Goal: Information Seeking & Learning: Learn about a topic

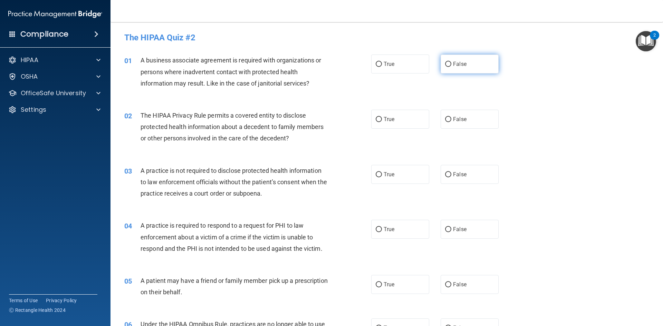
click at [460, 64] on span "False" at bounding box center [459, 64] width 13 height 7
click at [451, 64] on input "False" at bounding box center [448, 64] width 6 height 5
radio input "true"
click at [395, 67] on label "True" at bounding box center [400, 64] width 58 height 19
click at [382, 67] on input "True" at bounding box center [379, 64] width 6 height 5
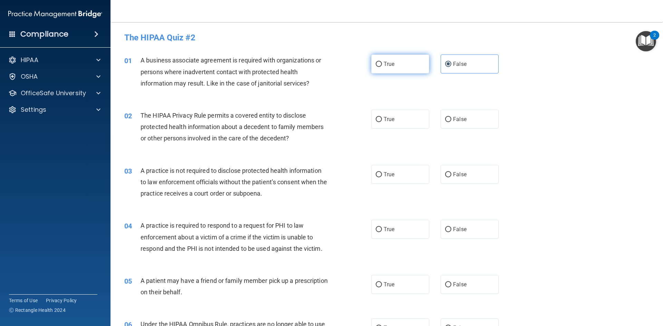
radio input "true"
radio input "false"
click at [442, 116] on label "False" at bounding box center [470, 119] width 58 height 19
click at [445, 117] on input "False" at bounding box center [448, 119] width 6 height 5
radio input "true"
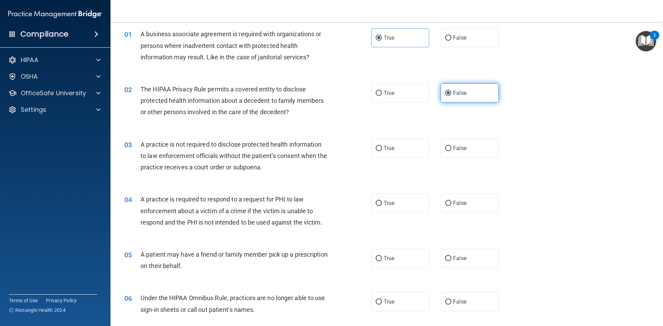
scroll to position [69, 0]
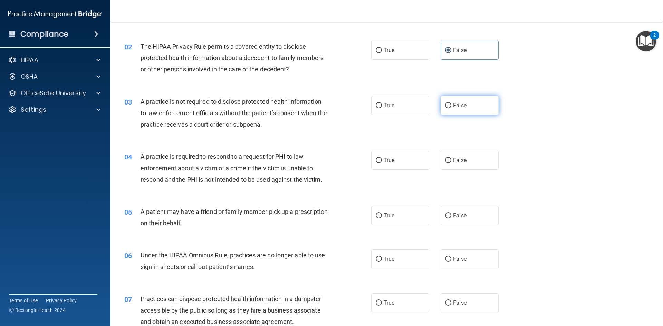
click at [455, 106] on span "False" at bounding box center [459, 105] width 13 height 7
click at [451, 106] on input "False" at bounding box center [448, 105] width 6 height 5
radio input "true"
click at [388, 155] on label "True" at bounding box center [400, 160] width 58 height 19
click at [382, 158] on input "True" at bounding box center [379, 160] width 6 height 5
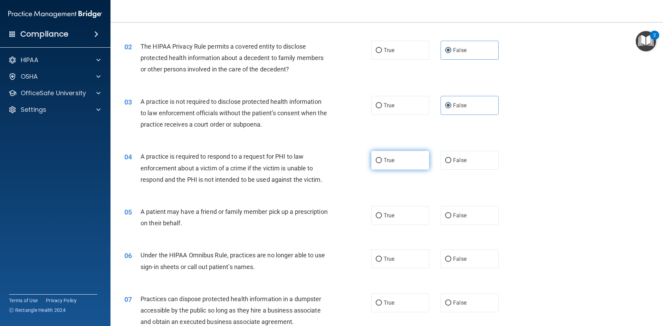
radio input "true"
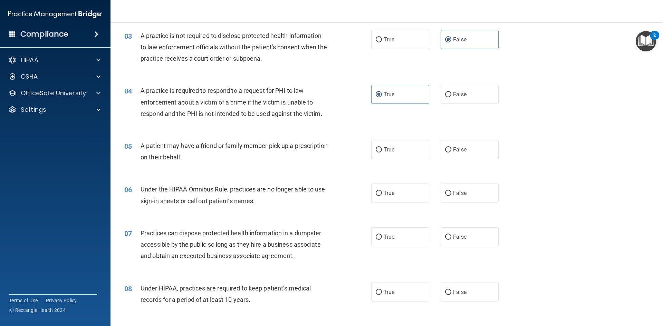
scroll to position [173, 0]
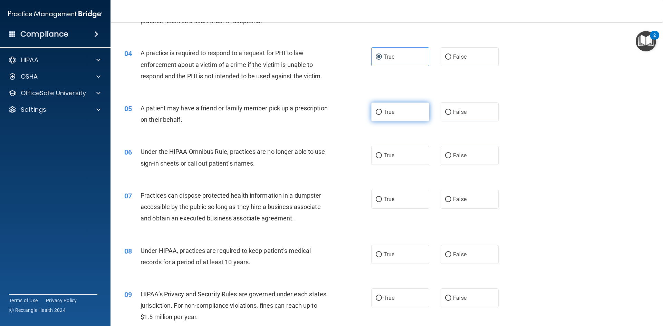
click at [400, 114] on label "True" at bounding box center [400, 112] width 58 height 19
click at [382, 114] on input "True" at bounding box center [379, 112] width 6 height 5
radio input "true"
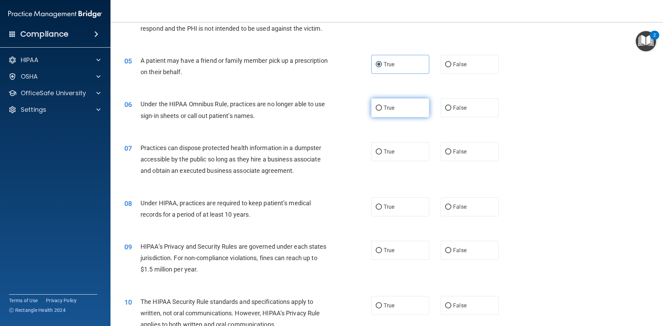
scroll to position [242, 0]
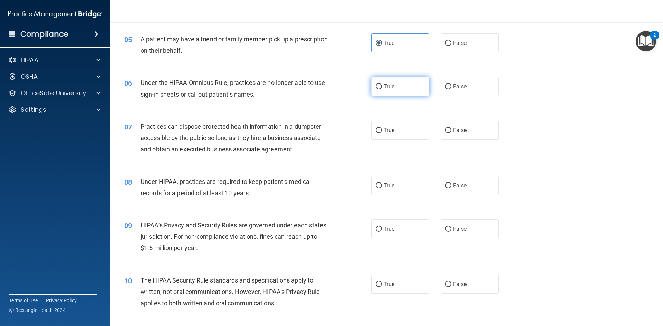
click at [399, 90] on label "True" at bounding box center [400, 86] width 58 height 19
click at [382, 89] on input "True" at bounding box center [379, 86] width 6 height 5
radio input "true"
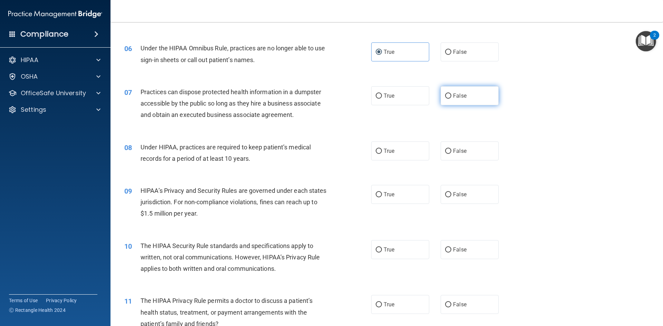
click at [460, 97] on span "False" at bounding box center [459, 96] width 13 height 7
click at [451, 97] on input "False" at bounding box center [448, 96] width 6 height 5
radio input "true"
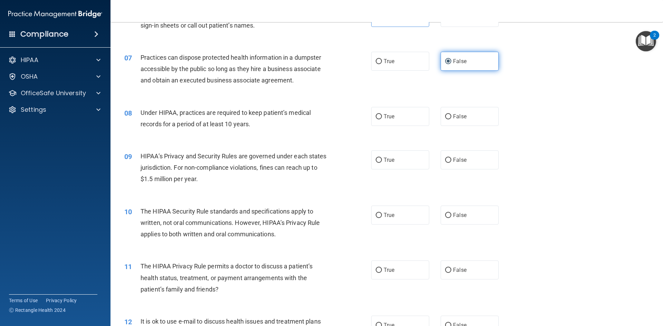
scroll to position [345, 0]
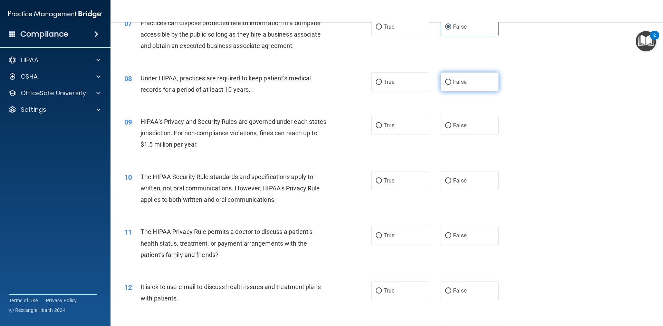
click at [459, 89] on label "False" at bounding box center [470, 82] width 58 height 19
click at [451, 85] on input "False" at bounding box center [448, 82] width 6 height 5
radio input "true"
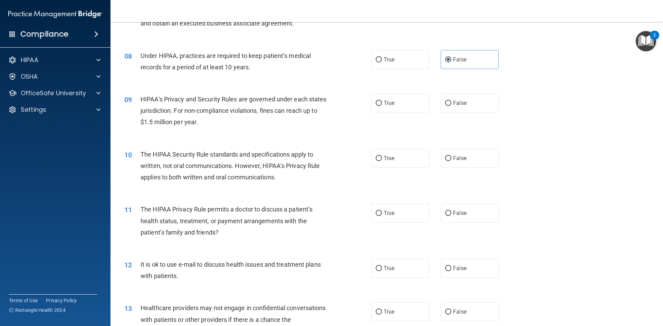
scroll to position [380, 0]
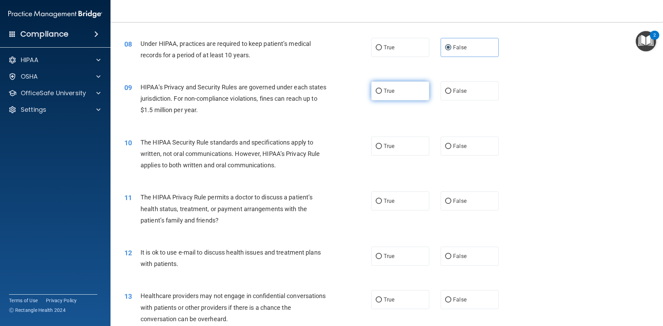
click at [388, 92] on span "True" at bounding box center [389, 91] width 11 height 7
click at [382, 92] on input "True" at bounding box center [379, 91] width 6 height 5
radio input "true"
click at [441, 143] on label "False" at bounding box center [470, 146] width 58 height 19
click at [445, 144] on input "False" at bounding box center [448, 146] width 6 height 5
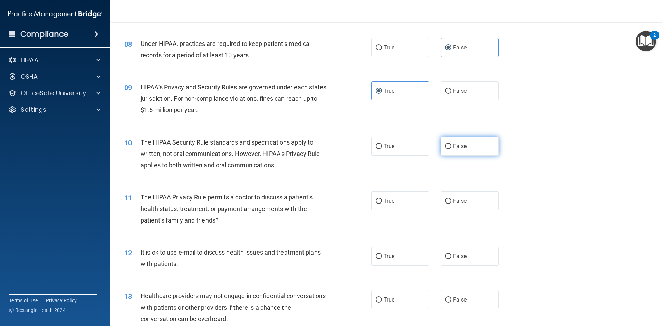
radio input "true"
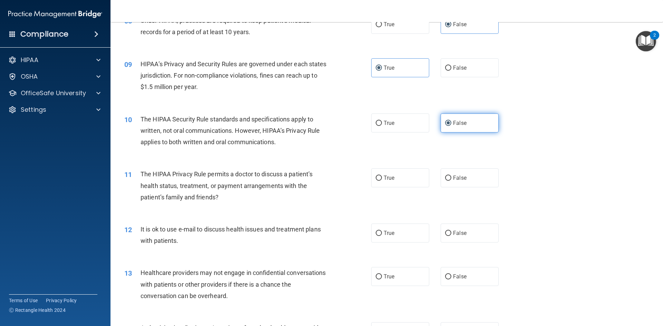
scroll to position [449, 0]
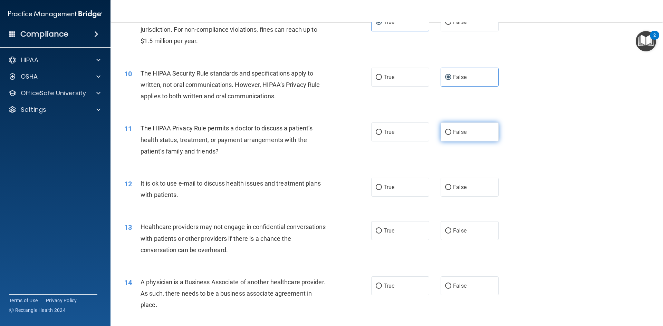
click at [463, 126] on label "False" at bounding box center [470, 132] width 58 height 19
click at [451, 130] on input "False" at bounding box center [448, 132] width 6 height 5
radio input "true"
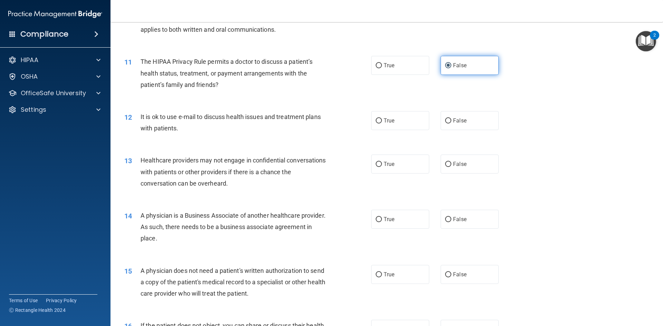
scroll to position [518, 0]
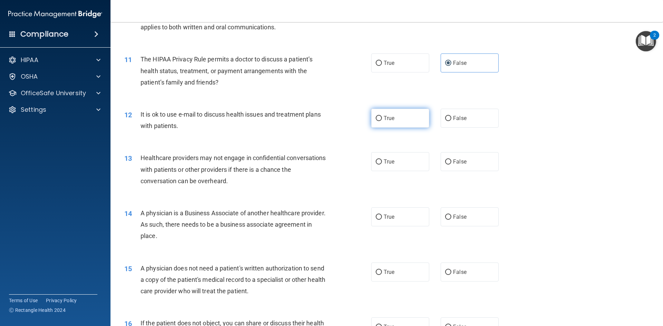
click at [410, 121] on label "True" at bounding box center [400, 118] width 58 height 19
click at [382, 121] on input "True" at bounding box center [379, 118] width 6 height 5
radio input "true"
click at [399, 163] on label "True" at bounding box center [400, 161] width 58 height 19
click at [382, 163] on input "True" at bounding box center [379, 162] width 6 height 5
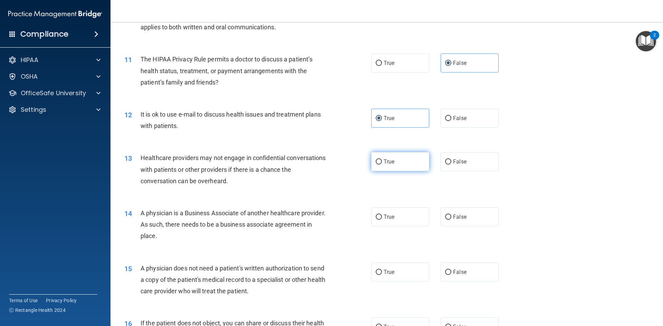
radio input "true"
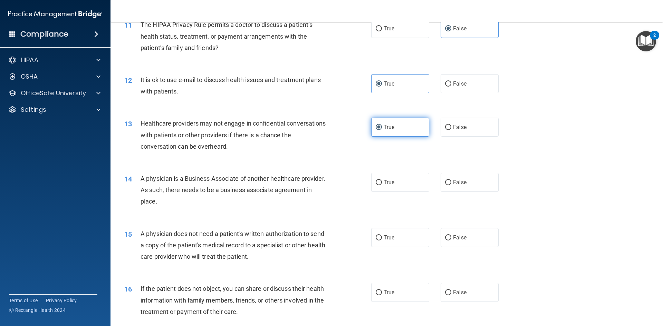
scroll to position [587, 0]
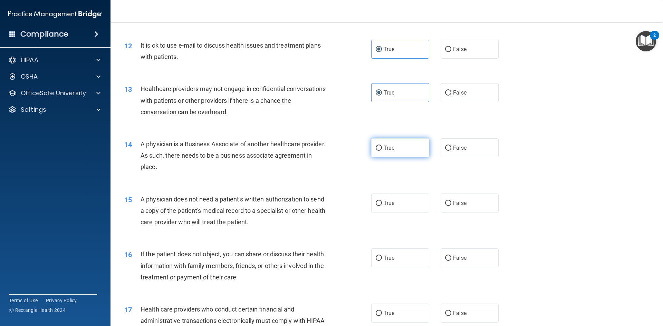
click at [385, 138] on label "True" at bounding box center [400, 147] width 58 height 19
click at [382, 146] on input "True" at bounding box center [379, 148] width 6 height 5
radio input "true"
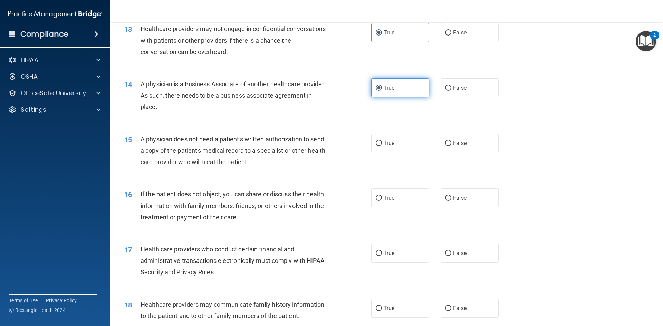
scroll to position [656, 0]
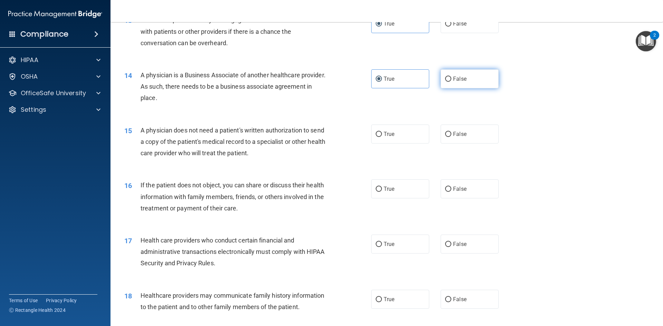
click at [452, 88] on label "False" at bounding box center [470, 78] width 58 height 19
click at [451, 82] on input "False" at bounding box center [448, 79] width 6 height 5
radio input "true"
radio input "false"
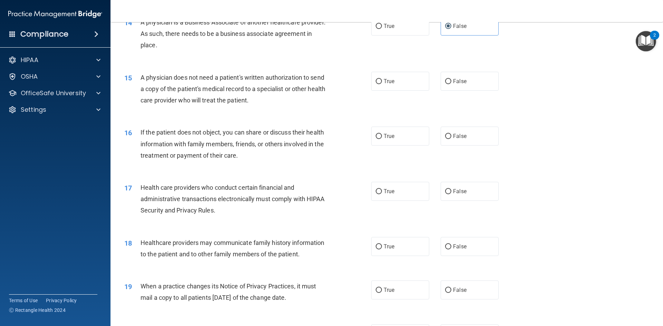
scroll to position [725, 0]
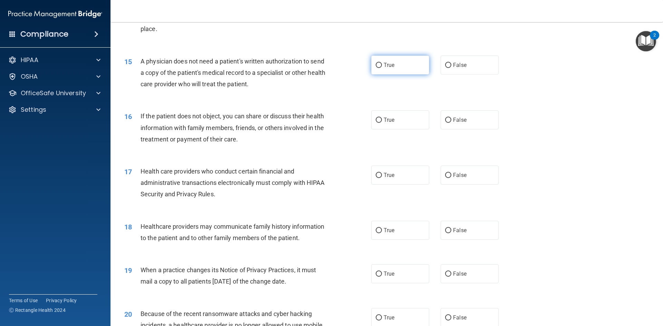
click at [411, 65] on label "True" at bounding box center [400, 65] width 58 height 19
click at [382, 65] on input "True" at bounding box center [379, 65] width 6 height 5
radio input "true"
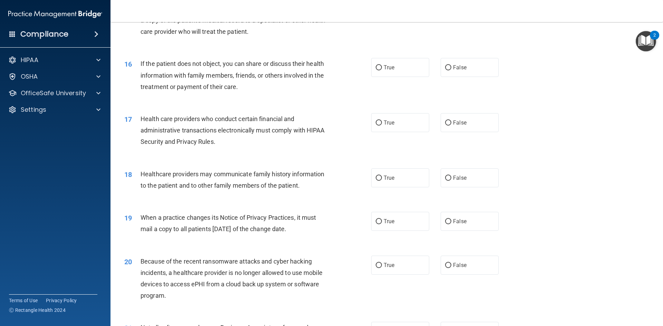
scroll to position [794, 0]
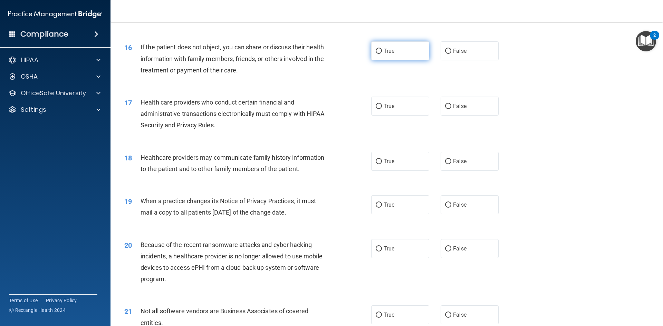
click at [404, 52] on label "True" at bounding box center [400, 50] width 58 height 19
click at [382, 52] on input "True" at bounding box center [379, 51] width 6 height 5
radio input "true"
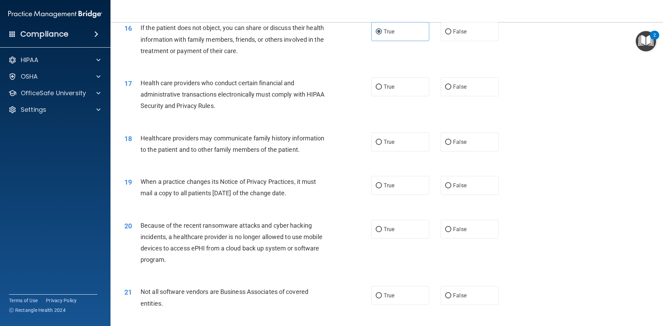
scroll to position [829, 0]
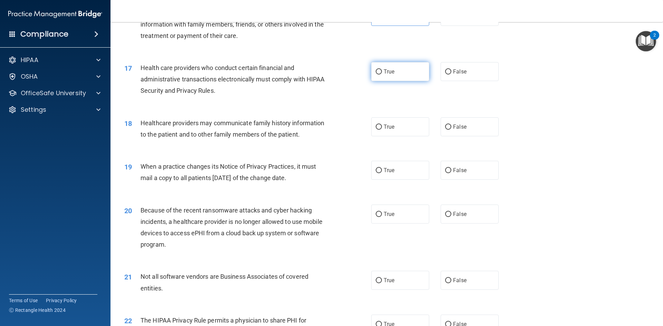
click at [409, 70] on label "True" at bounding box center [400, 71] width 58 height 19
click at [382, 70] on input "True" at bounding box center [379, 71] width 6 height 5
radio input "true"
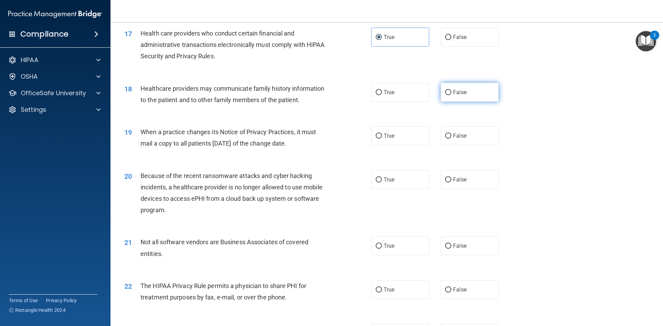
click at [453, 90] on span "False" at bounding box center [459, 92] width 13 height 7
click at [451, 90] on input "False" at bounding box center [448, 92] width 6 height 5
radio input "true"
click at [385, 133] on span "True" at bounding box center [389, 136] width 11 height 7
click at [382, 134] on input "True" at bounding box center [379, 136] width 6 height 5
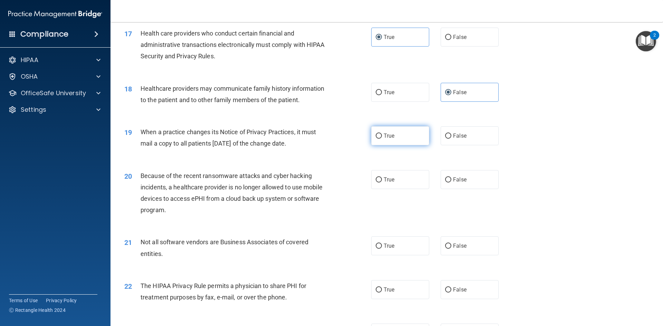
radio input "true"
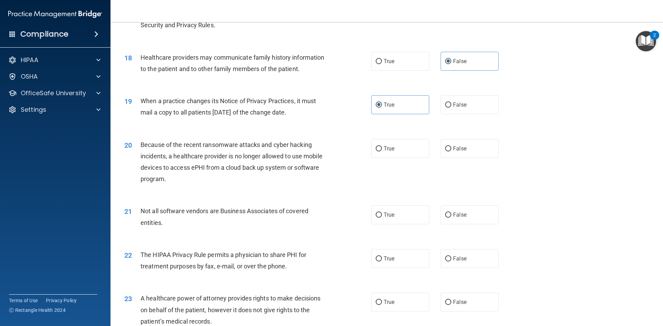
scroll to position [933, 0]
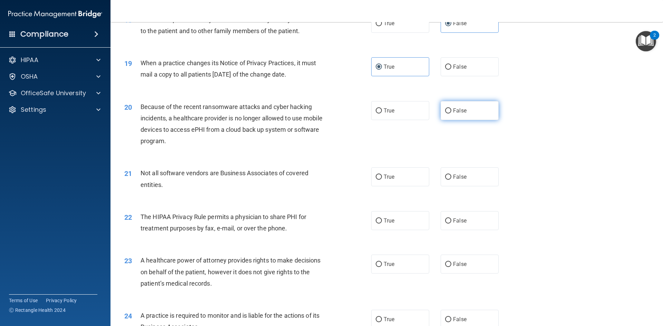
click at [460, 109] on span "False" at bounding box center [459, 110] width 13 height 7
click at [451, 109] on input "False" at bounding box center [448, 110] width 6 height 5
radio input "true"
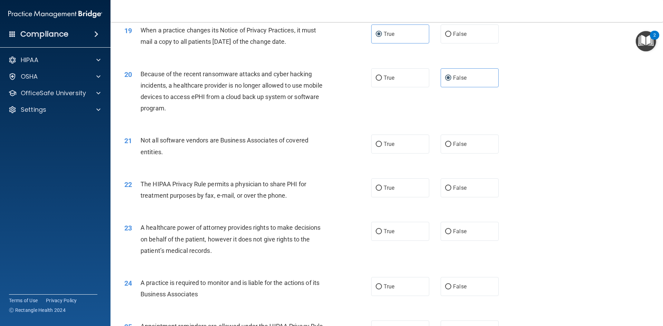
scroll to position [1002, 0]
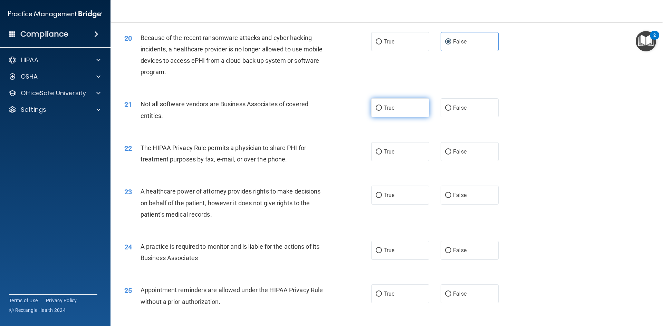
click at [385, 115] on label "True" at bounding box center [400, 107] width 58 height 19
click at [382, 111] on input "True" at bounding box center [379, 108] width 6 height 5
radio input "true"
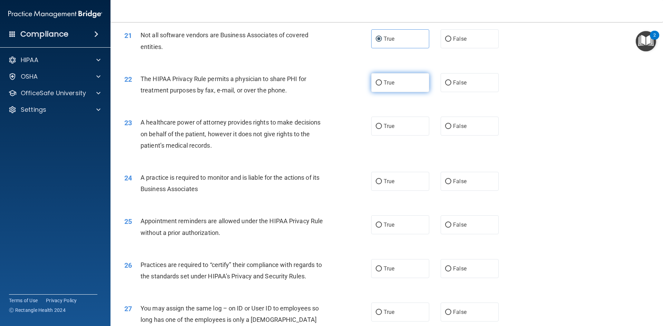
click at [388, 79] on span "True" at bounding box center [389, 82] width 11 height 7
click at [382, 80] on input "True" at bounding box center [379, 82] width 6 height 5
radio input "true"
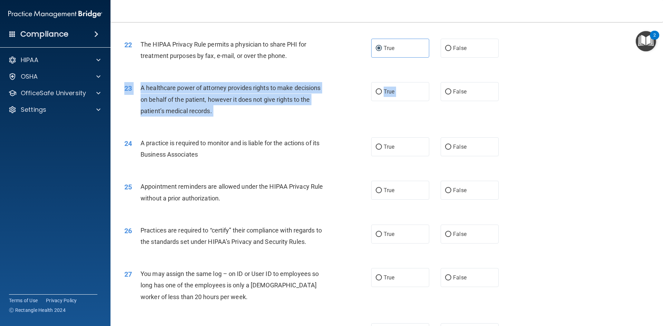
drag, startPoint x: 438, startPoint y: 92, endPoint x: 432, endPoint y: 106, distance: 15.0
click at [433, 106] on div "23 A healthcare power of attorney provides rights to make decisions on behalf o…" at bounding box center [386, 101] width 535 height 55
click at [396, 94] on label "True" at bounding box center [400, 91] width 58 height 19
click at [382, 94] on input "True" at bounding box center [379, 91] width 6 height 5
radio input "true"
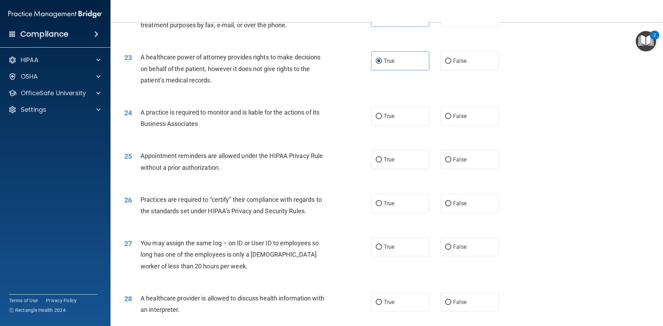
scroll to position [1174, 0]
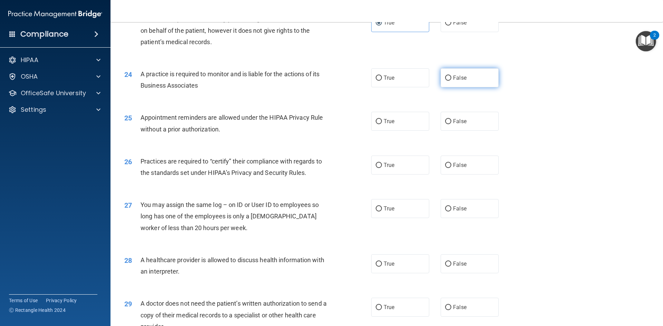
click at [441, 80] on label "False" at bounding box center [470, 77] width 58 height 19
click at [445, 80] on input "False" at bounding box center [448, 78] width 6 height 5
radio input "true"
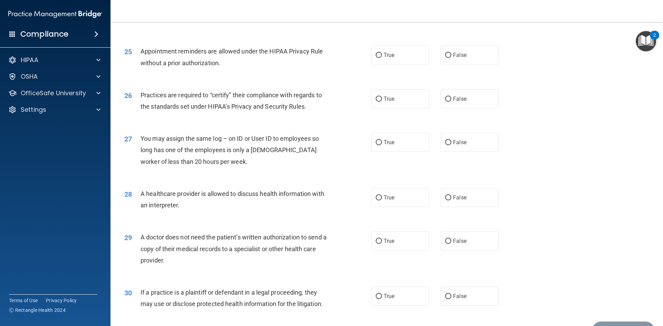
scroll to position [1243, 0]
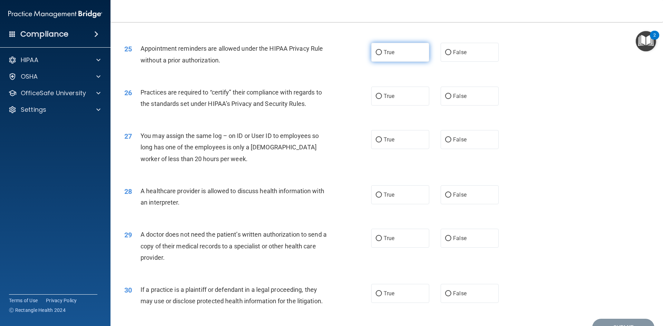
click at [404, 60] on label "True" at bounding box center [400, 52] width 58 height 19
click at [382, 55] on input "True" at bounding box center [379, 52] width 6 height 5
radio input "true"
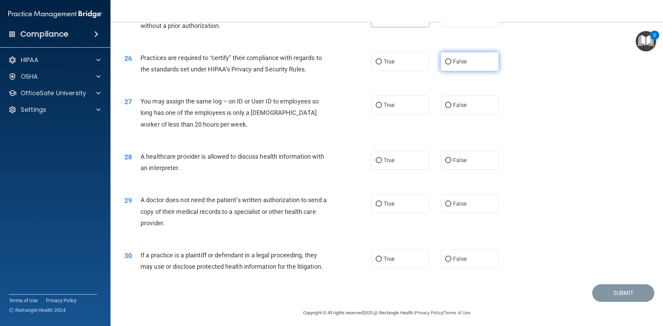
click at [446, 59] on input "False" at bounding box center [448, 61] width 6 height 5
radio input "true"
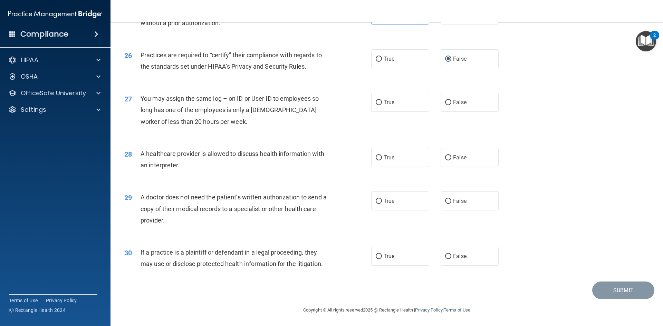
scroll to position [1281, 0]
click at [456, 103] on span "False" at bounding box center [459, 101] width 13 height 7
click at [451, 103] on input "False" at bounding box center [448, 101] width 6 height 5
radio input "true"
click at [449, 156] on label "False" at bounding box center [470, 156] width 58 height 19
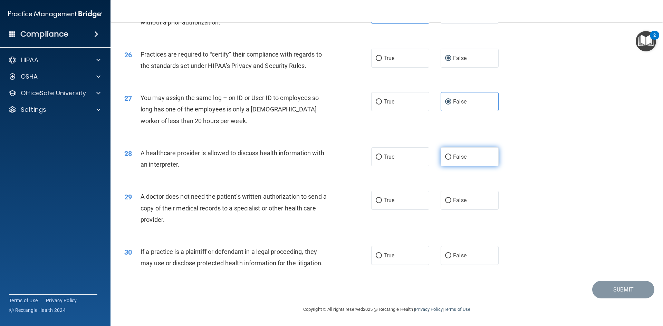
click at [449, 156] on input "False" at bounding box center [448, 157] width 6 height 5
radio input "true"
click at [396, 200] on label "True" at bounding box center [400, 200] width 58 height 19
click at [382, 200] on input "True" at bounding box center [379, 200] width 6 height 5
radio input "true"
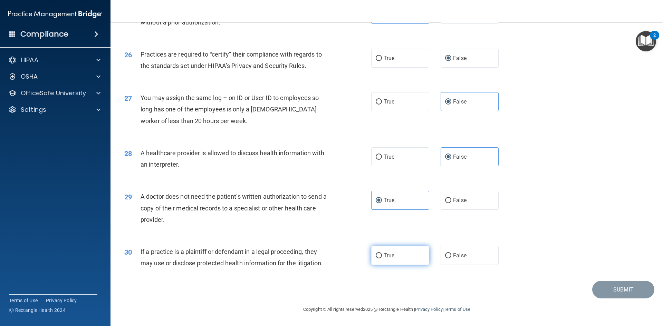
click at [407, 251] on label "True" at bounding box center [400, 255] width 58 height 19
click at [382, 254] on input "True" at bounding box center [379, 256] width 6 height 5
radio input "true"
click at [612, 285] on button "Submit" at bounding box center [623, 290] width 62 height 18
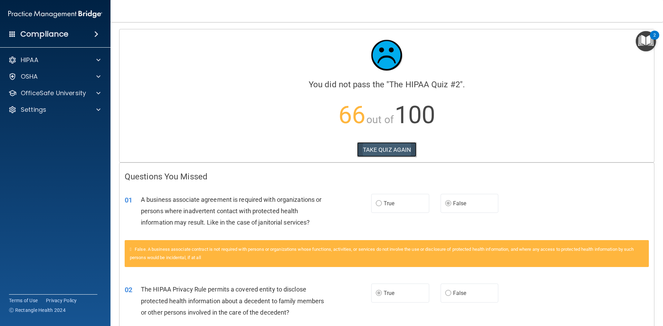
click at [389, 155] on button "TAKE QUIZ AGAIN" at bounding box center [387, 149] width 60 height 15
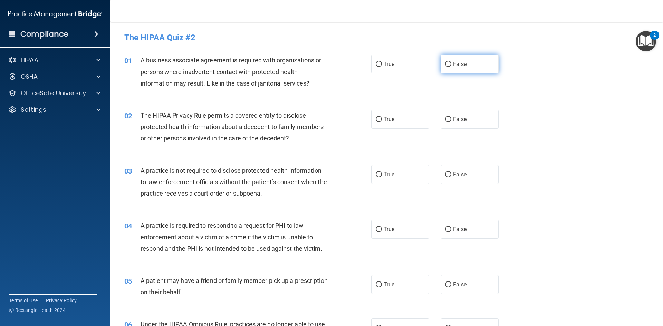
click at [449, 61] on label "False" at bounding box center [470, 64] width 58 height 19
click at [449, 62] on input "False" at bounding box center [448, 64] width 6 height 5
radio input "true"
click at [389, 117] on span "True" at bounding box center [389, 119] width 11 height 7
click at [382, 117] on input "True" at bounding box center [379, 119] width 6 height 5
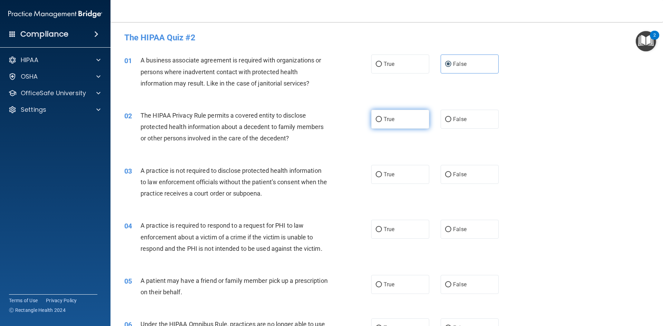
radio input "true"
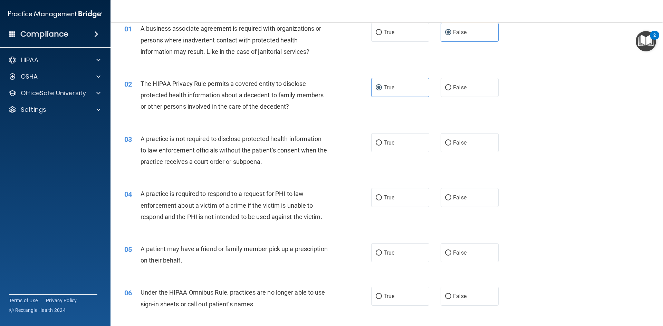
scroll to position [69, 0]
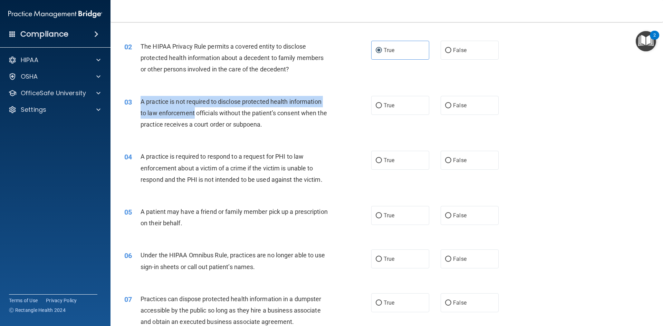
drag, startPoint x: 142, startPoint y: 103, endPoint x: 206, endPoint y: 113, distance: 65.4
click at [202, 113] on span "A practice is not required to disclose protected health information to law enfo…" at bounding box center [234, 113] width 187 height 30
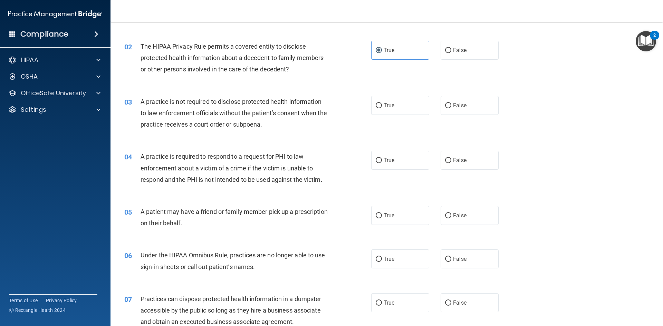
click at [212, 113] on span "A practice is not required to disclose protected health information to law enfo…" at bounding box center [234, 113] width 187 height 30
click at [454, 106] on span "False" at bounding box center [459, 105] width 13 height 7
click at [451, 106] on input "False" at bounding box center [448, 105] width 6 height 5
radio input "true"
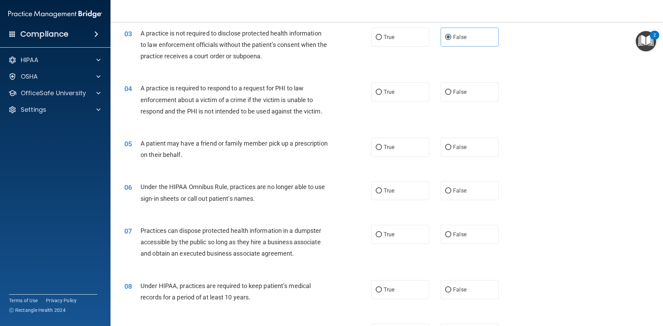
scroll to position [138, 0]
click at [405, 92] on label "True" at bounding box center [400, 91] width 58 height 19
click at [382, 92] on input "True" at bounding box center [379, 91] width 6 height 5
radio input "true"
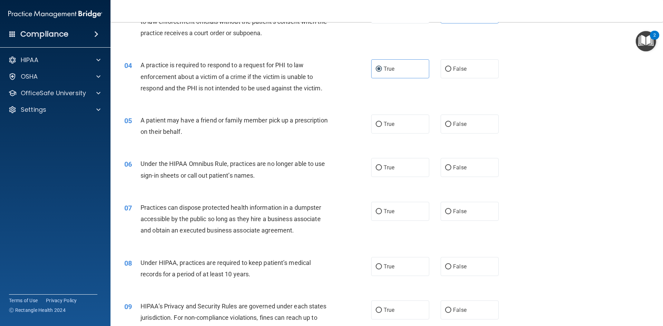
scroll to position [173, 0]
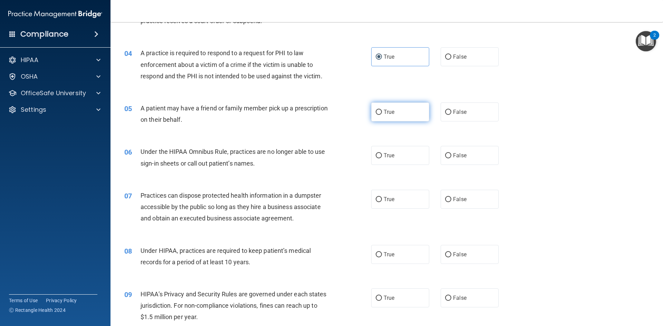
click at [380, 106] on label "True" at bounding box center [400, 112] width 58 height 19
click at [380, 110] on input "True" at bounding box center [379, 112] width 6 height 5
radio input "true"
click at [456, 159] on span "False" at bounding box center [459, 155] width 13 height 7
click at [451, 159] on input "False" at bounding box center [448, 155] width 6 height 5
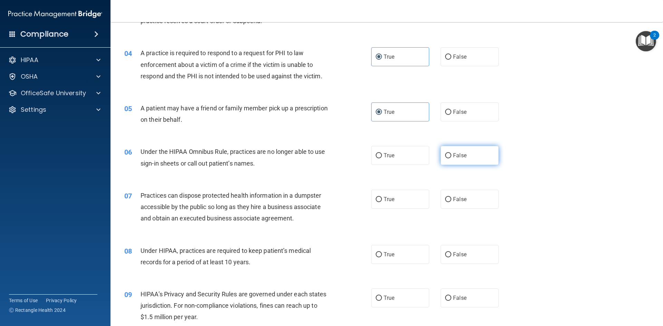
radio input "true"
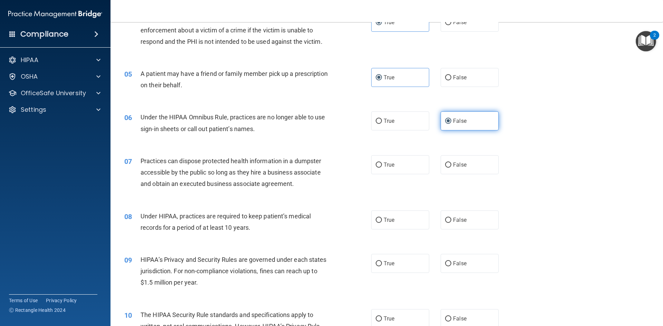
scroll to position [276, 0]
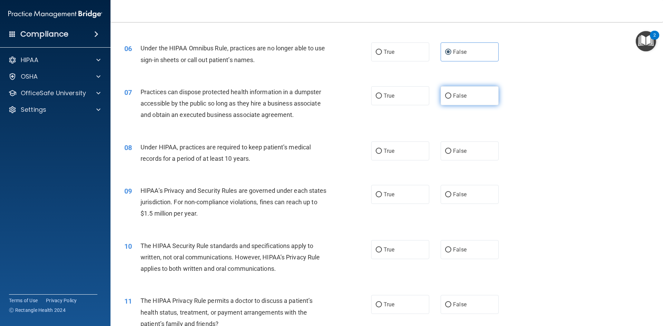
click at [447, 94] on input "False" at bounding box center [448, 96] width 6 height 5
radio input "true"
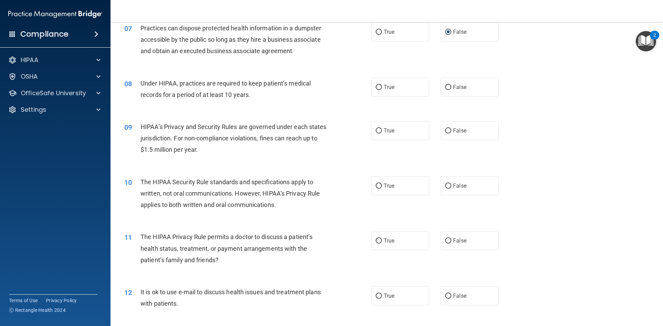
scroll to position [345, 0]
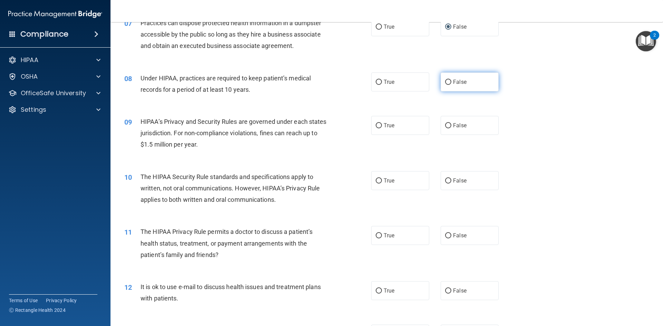
click at [448, 84] on label "False" at bounding box center [470, 82] width 58 height 19
click at [448, 84] on input "False" at bounding box center [448, 82] width 6 height 5
radio input "true"
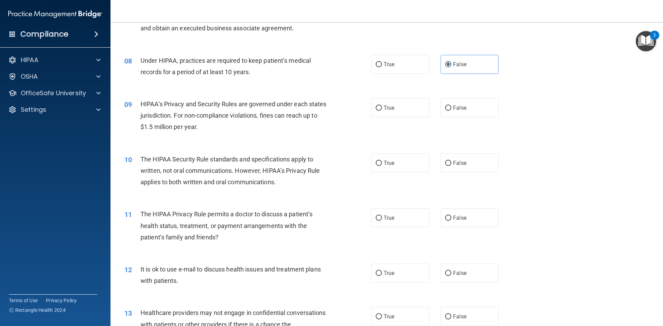
scroll to position [380, 0]
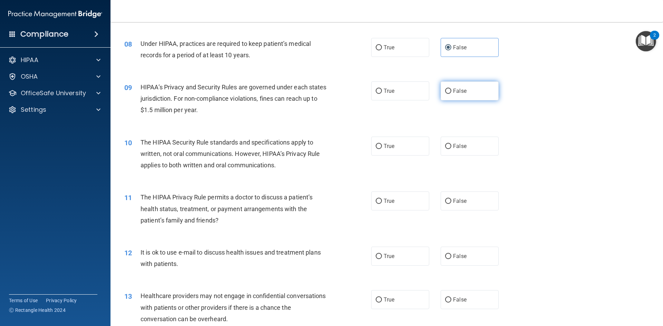
click at [446, 94] on label "False" at bounding box center [470, 91] width 58 height 19
click at [446, 94] on input "False" at bounding box center [448, 91] width 6 height 5
radio input "true"
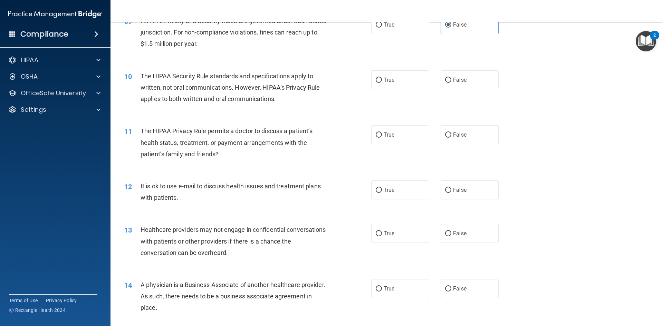
scroll to position [449, 0]
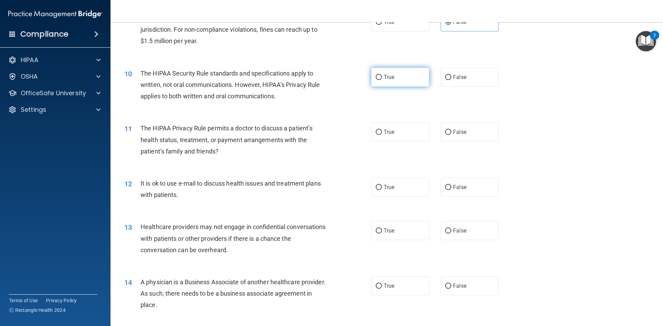
click at [386, 83] on label "True" at bounding box center [400, 77] width 58 height 19
click at [382, 80] on input "True" at bounding box center [379, 77] width 6 height 5
radio input "true"
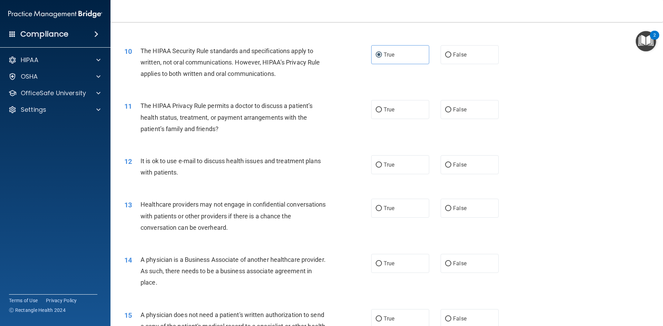
scroll to position [484, 0]
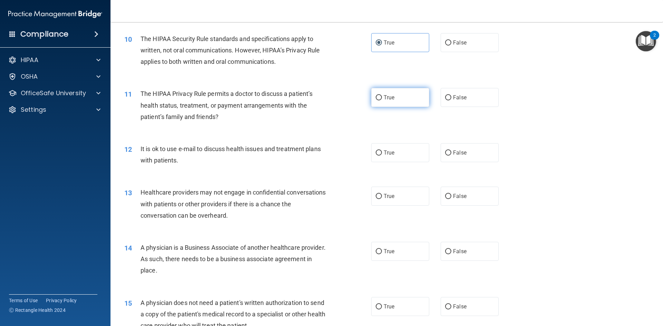
click at [396, 104] on label "True" at bounding box center [400, 97] width 58 height 19
click at [382, 101] on input "True" at bounding box center [379, 97] width 6 height 5
radio input "true"
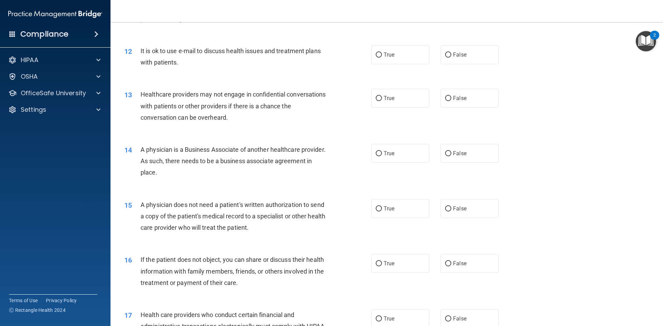
scroll to position [587, 0]
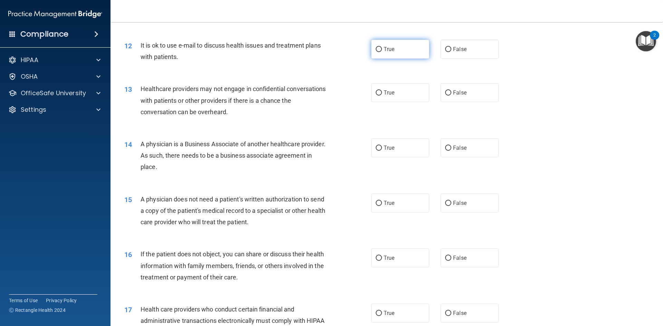
click at [378, 53] on label "True" at bounding box center [400, 49] width 58 height 19
click at [378, 52] on input "True" at bounding box center [379, 49] width 6 height 5
radio input "true"
click at [456, 94] on span "False" at bounding box center [459, 92] width 13 height 7
click at [451, 94] on input "False" at bounding box center [448, 92] width 6 height 5
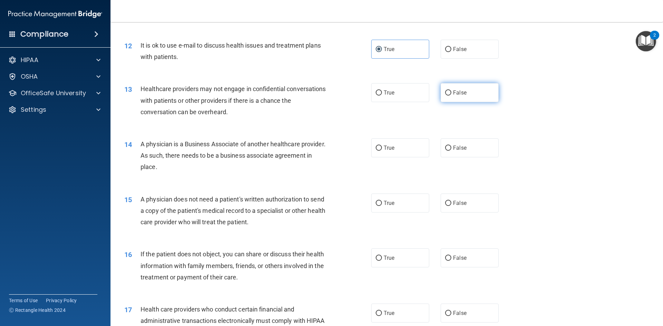
radio input "true"
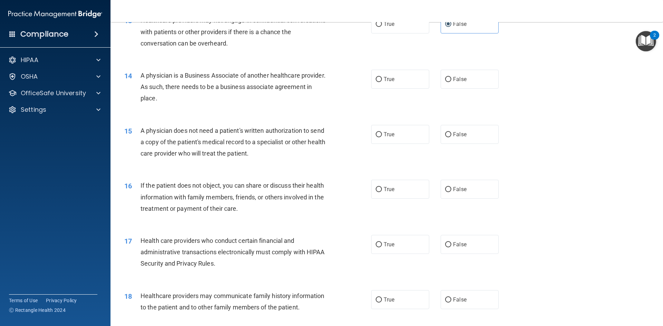
scroll to position [656, 0]
click at [453, 80] on span "False" at bounding box center [459, 79] width 13 height 7
click at [450, 80] on input "False" at bounding box center [448, 79] width 6 height 5
radio input "true"
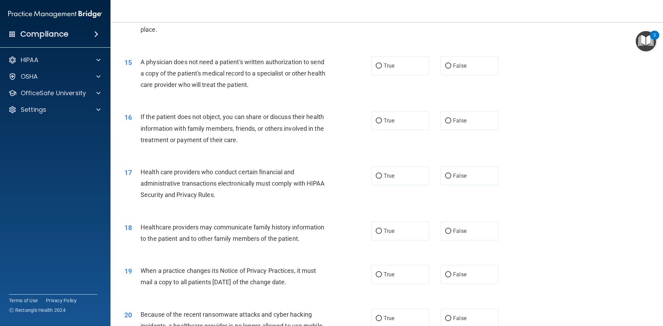
scroll to position [725, 0]
click at [396, 74] on label "True" at bounding box center [400, 65] width 58 height 19
click at [382, 68] on input "True" at bounding box center [379, 65] width 6 height 5
radio input "true"
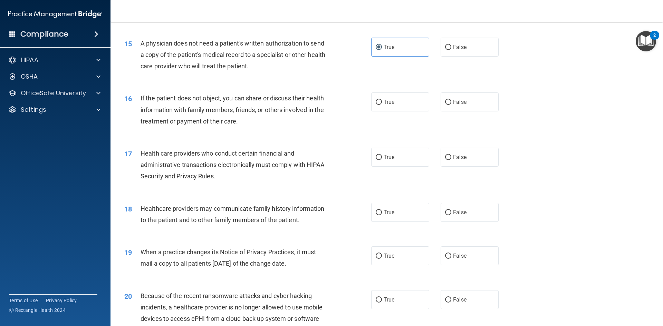
scroll to position [760, 0]
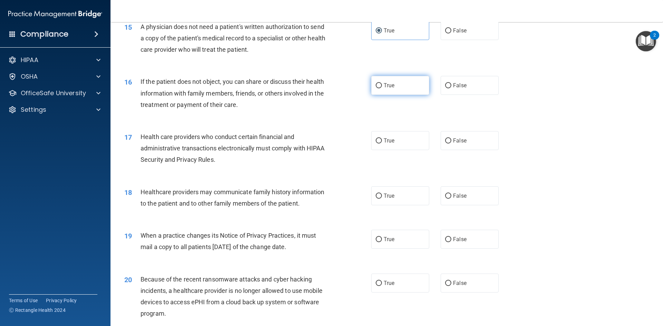
click at [393, 93] on label "True" at bounding box center [400, 85] width 58 height 19
click at [382, 88] on input "True" at bounding box center [379, 85] width 6 height 5
radio input "true"
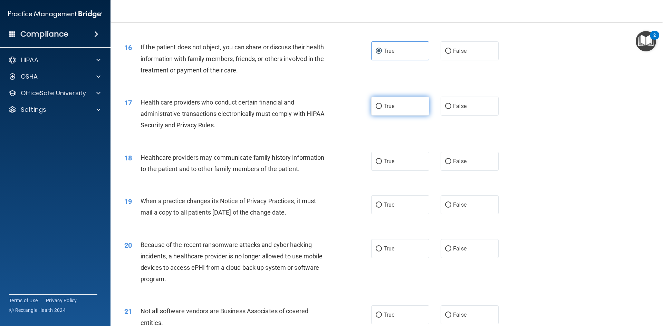
click at [389, 106] on span "True" at bounding box center [389, 106] width 11 height 7
click at [382, 106] on input "True" at bounding box center [379, 106] width 6 height 5
radio input "true"
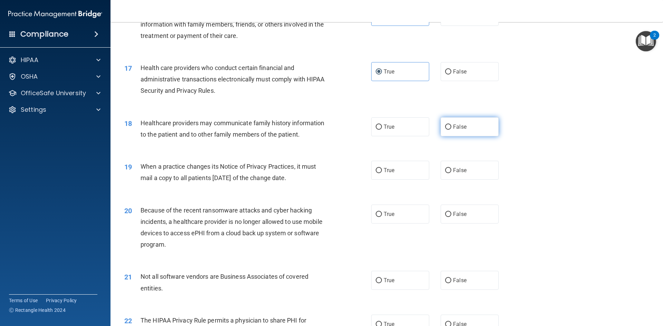
click at [453, 126] on span "False" at bounding box center [459, 127] width 13 height 7
click at [451, 126] on input "False" at bounding box center [448, 127] width 6 height 5
radio input "true"
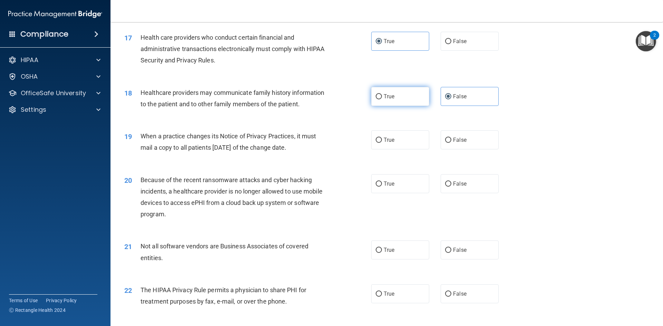
scroll to position [898, 0]
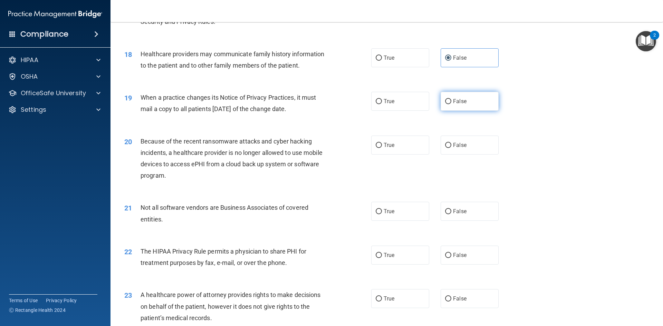
click at [453, 105] on label "False" at bounding box center [470, 101] width 58 height 19
click at [451, 104] on input "False" at bounding box center [448, 101] width 6 height 5
radio input "true"
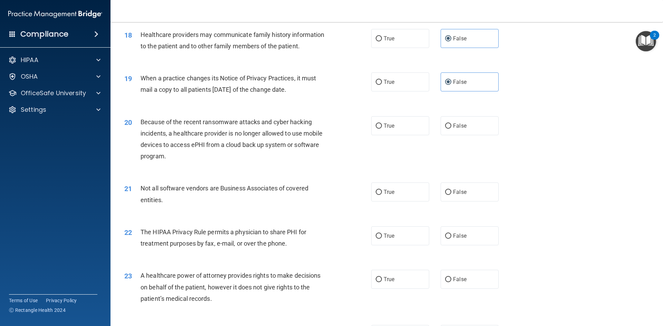
scroll to position [933, 0]
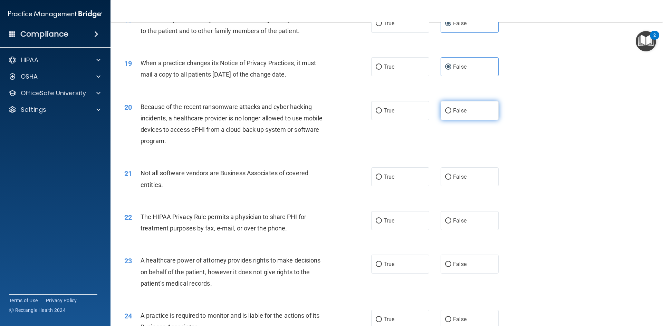
click at [456, 115] on label "False" at bounding box center [470, 110] width 58 height 19
click at [451, 114] on input "False" at bounding box center [448, 110] width 6 height 5
radio input "true"
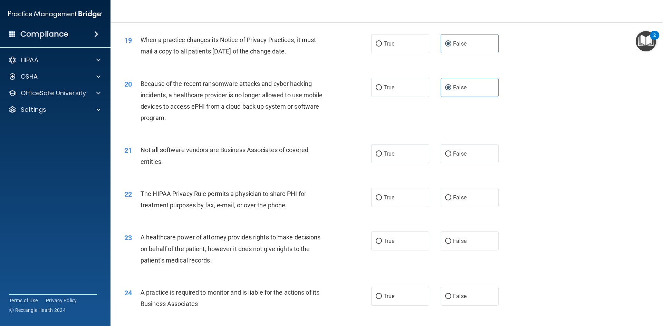
scroll to position [967, 0]
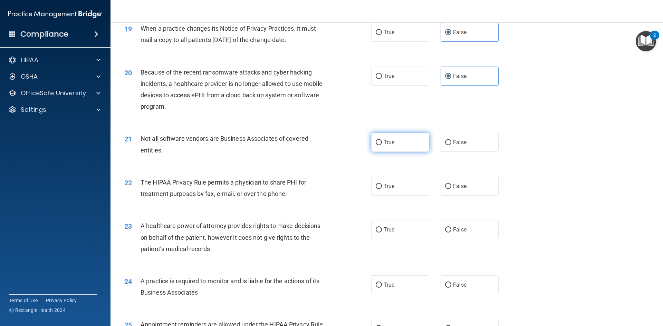
click at [392, 150] on label "True" at bounding box center [400, 142] width 58 height 19
click at [382, 145] on input "True" at bounding box center [379, 142] width 6 height 5
radio input "true"
click at [389, 184] on span "True" at bounding box center [389, 186] width 11 height 7
click at [382, 184] on input "True" at bounding box center [379, 186] width 6 height 5
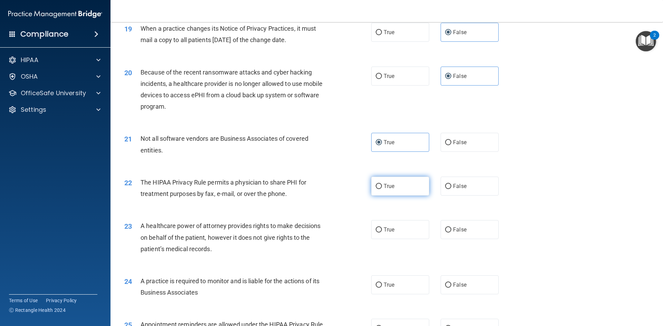
radio input "true"
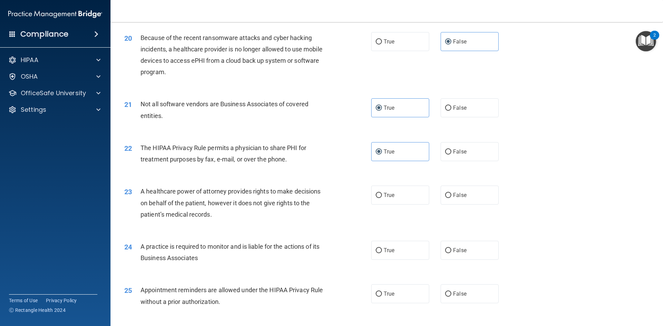
scroll to position [1036, 0]
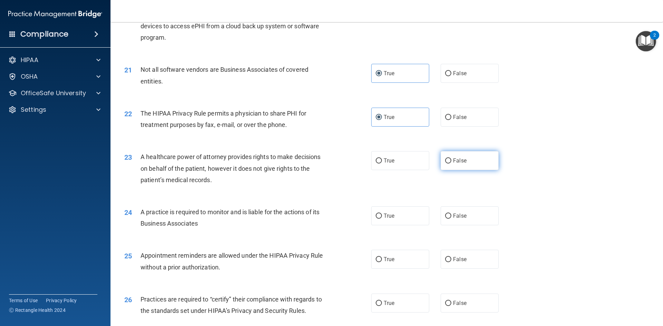
click at [462, 165] on label "False" at bounding box center [470, 160] width 58 height 19
click at [451, 164] on input "False" at bounding box center [448, 161] width 6 height 5
radio input "true"
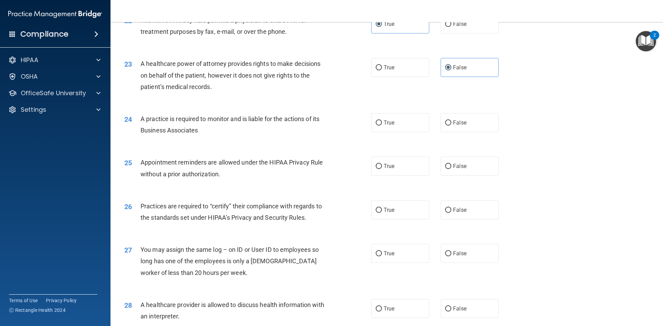
scroll to position [1140, 0]
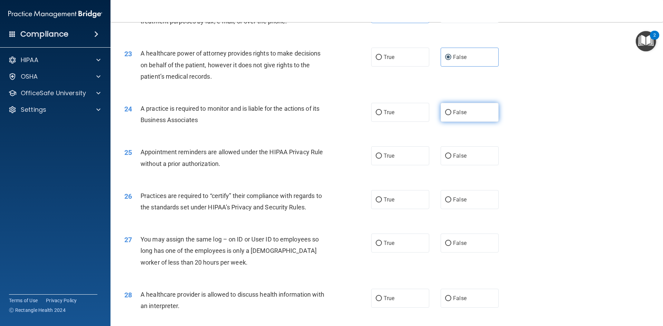
click at [469, 116] on label "False" at bounding box center [470, 112] width 58 height 19
click at [451, 115] on input "False" at bounding box center [448, 112] width 6 height 5
radio input "true"
click at [384, 163] on label "True" at bounding box center [400, 155] width 58 height 19
click at [382, 159] on input "True" at bounding box center [379, 156] width 6 height 5
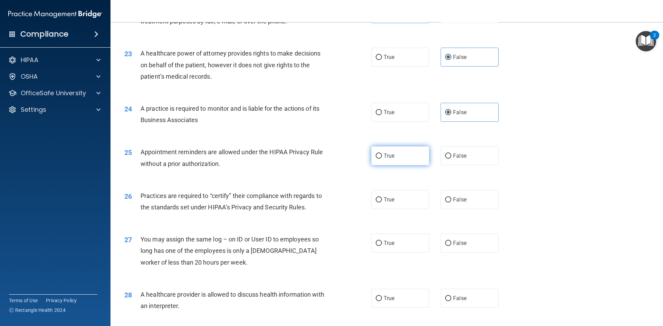
radio input "true"
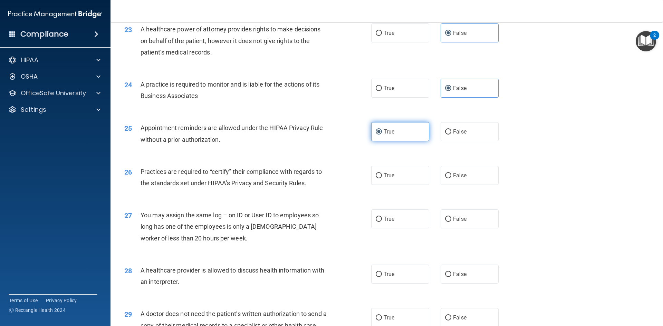
scroll to position [1174, 0]
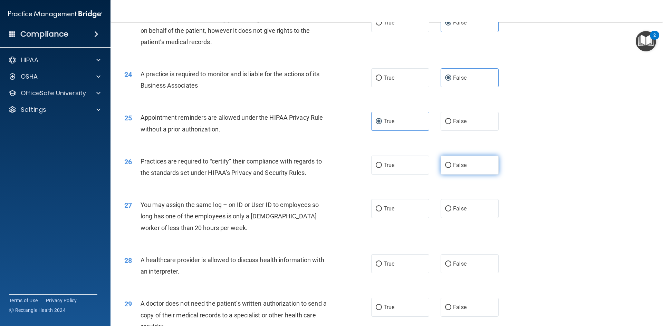
click at [454, 168] on span "False" at bounding box center [459, 165] width 13 height 7
click at [451, 168] on input "False" at bounding box center [448, 165] width 6 height 5
radio input "true"
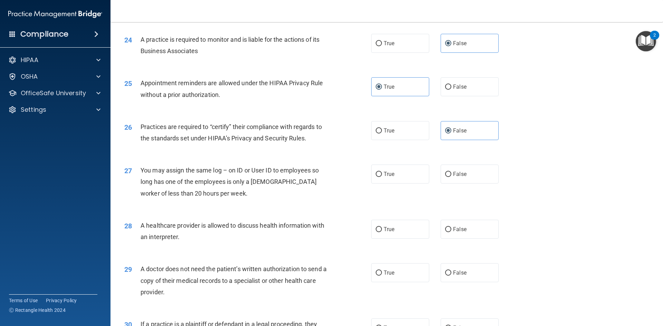
scroll to position [1243, 0]
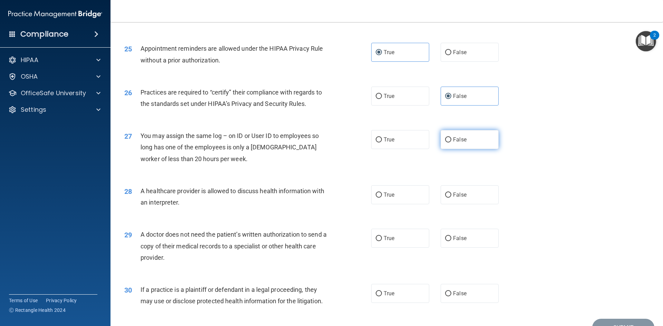
click at [448, 140] on input "False" at bounding box center [448, 139] width 6 height 5
radio input "true"
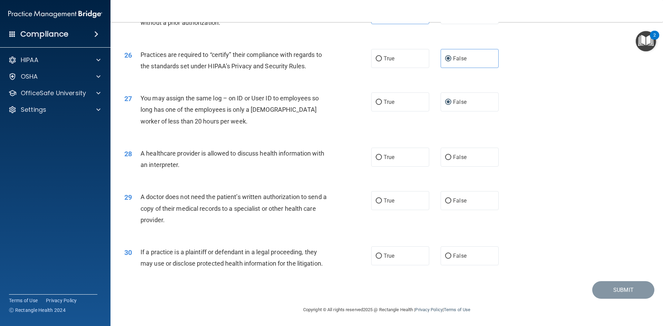
scroll to position [1281, 0]
click at [386, 163] on label "True" at bounding box center [400, 156] width 58 height 19
click at [382, 160] on input "True" at bounding box center [379, 157] width 6 height 5
radio input "true"
click at [397, 198] on label "True" at bounding box center [400, 200] width 58 height 19
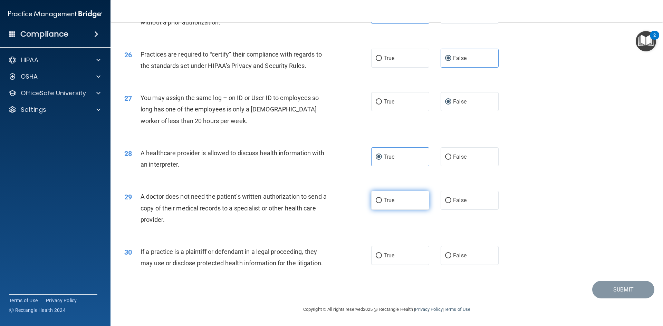
click at [382, 198] on input "True" at bounding box center [379, 200] width 6 height 5
radio input "true"
click at [388, 260] on label "True" at bounding box center [400, 255] width 58 height 19
click at [382, 259] on input "True" at bounding box center [379, 256] width 6 height 5
radio input "true"
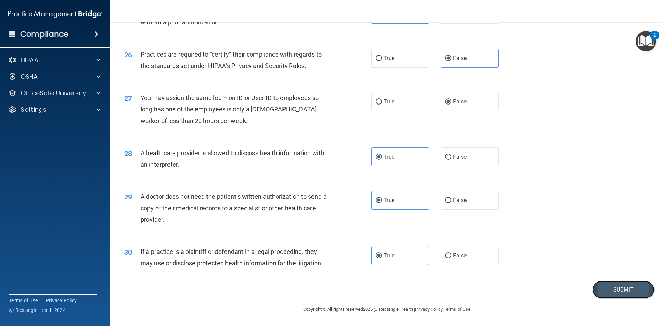
click at [611, 290] on button "Submit" at bounding box center [623, 290] width 62 height 18
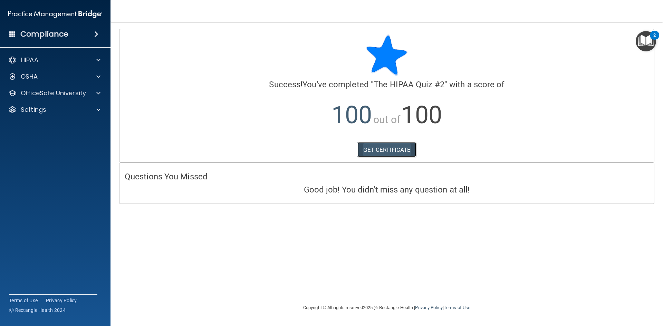
click at [396, 148] on link "GET CERTIFICATE" at bounding box center [386, 149] width 59 height 15
click at [62, 93] on p "OfficeSafe University" at bounding box center [53, 93] width 65 height 8
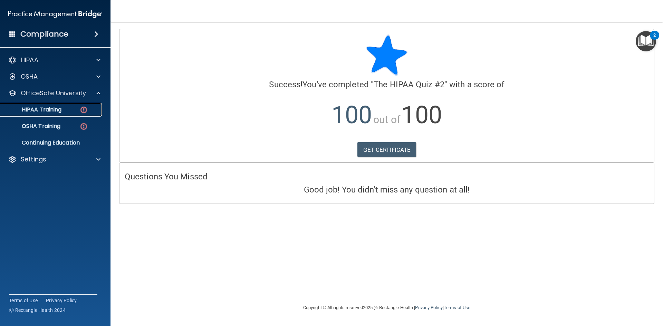
click at [61, 108] on p "HIPAA Training" at bounding box center [32, 109] width 57 height 7
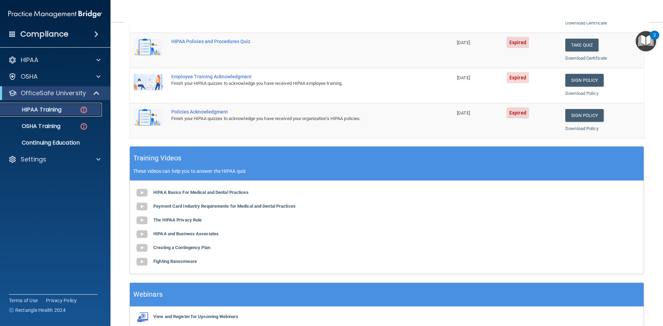
scroll to position [125, 0]
